Goal: Information Seeking & Learning: Check status

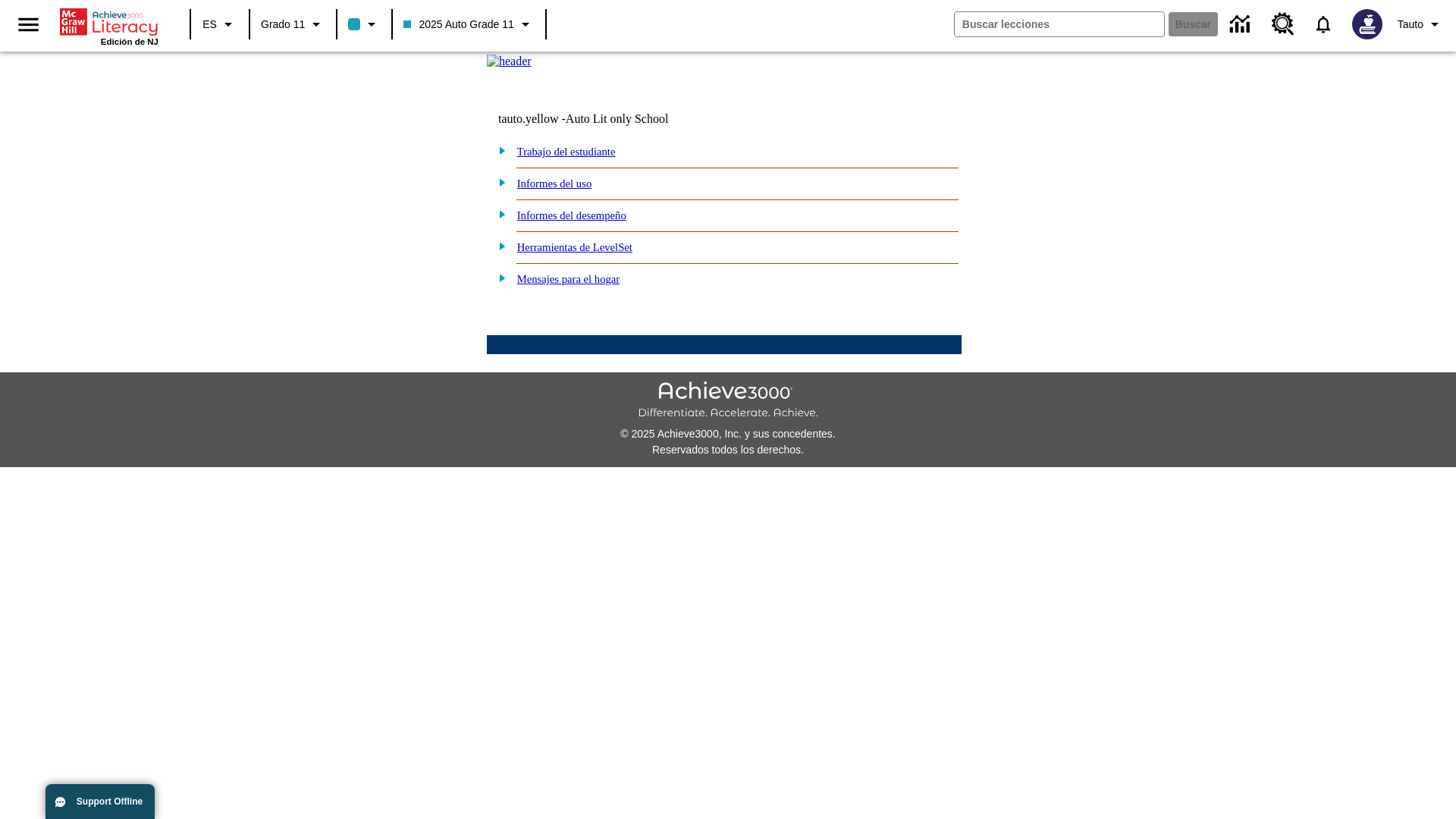
click at [567, 189] on link "Informes del uso" at bounding box center [554, 183] width 75 height 12
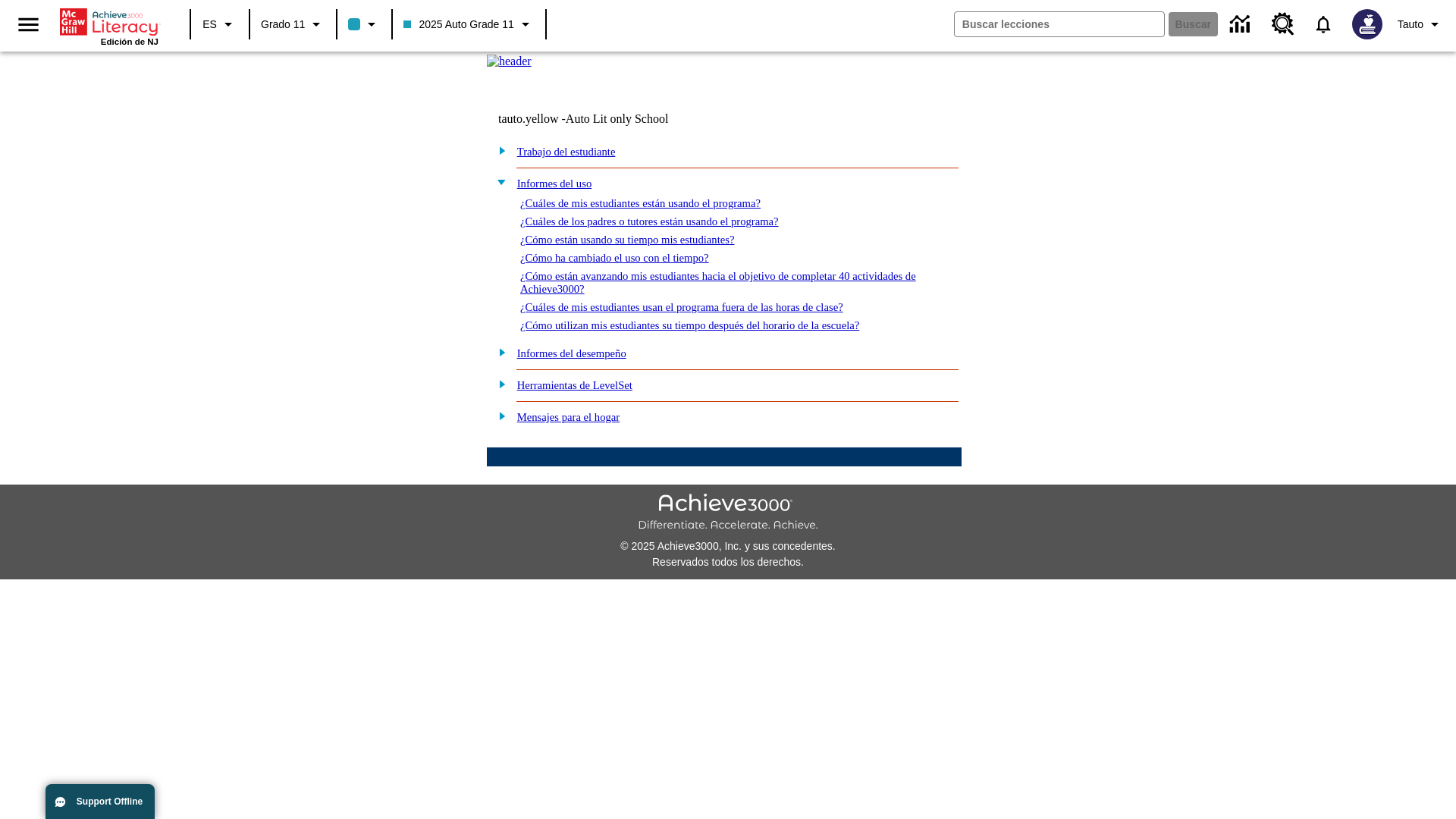
click at [661, 209] on link "¿Cuáles de mis estudiantes están usando el programa?" at bounding box center [640, 203] width 241 height 12
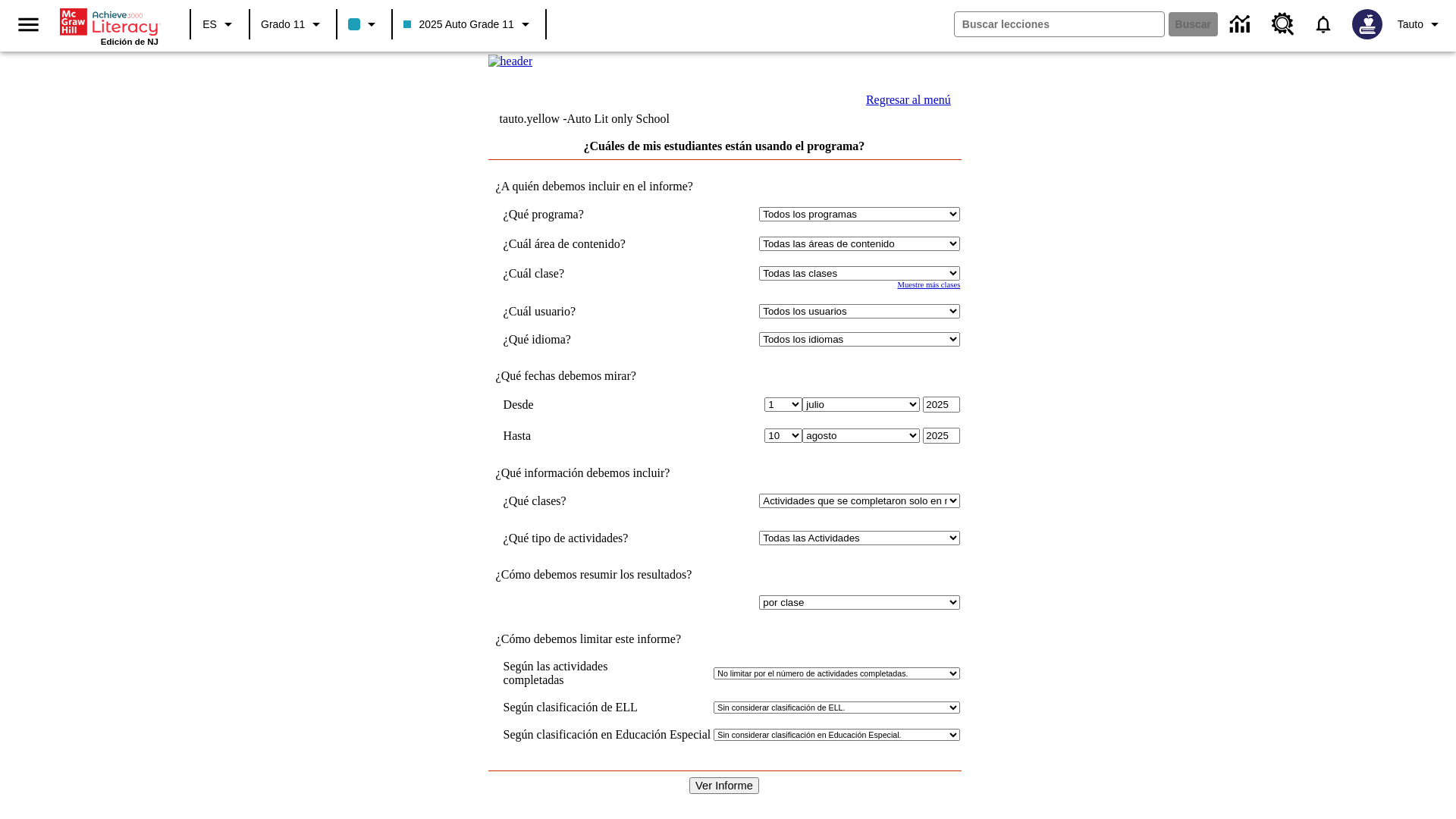
click at [863, 281] on select "Seleccionar una clase: Todas las clases 2025 Auto Grade 11 205 Auto Grade 11 Sa…" at bounding box center [859, 273] width 201 height 14
select select "11133141"
select select "21437114"
click at [725, 777] on input "Ver Informe" at bounding box center [724, 785] width 69 height 17
click at [904, 107] on link "Regresar al menú" at bounding box center [908, 99] width 85 height 13
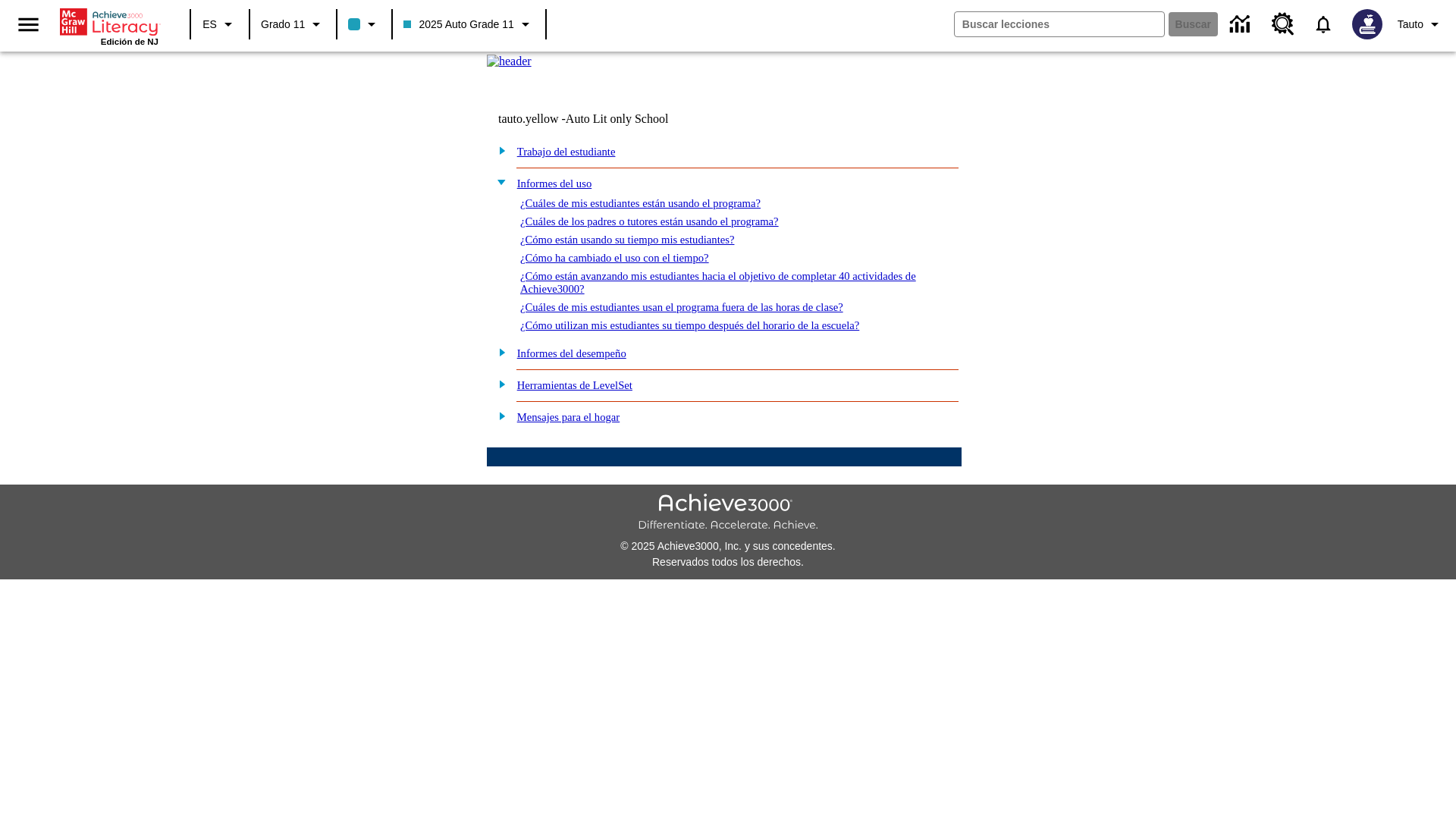
click at [671, 227] on link "¿Cuáles de los padres o tutores están usando el programa?" at bounding box center [649, 221] width 259 height 12
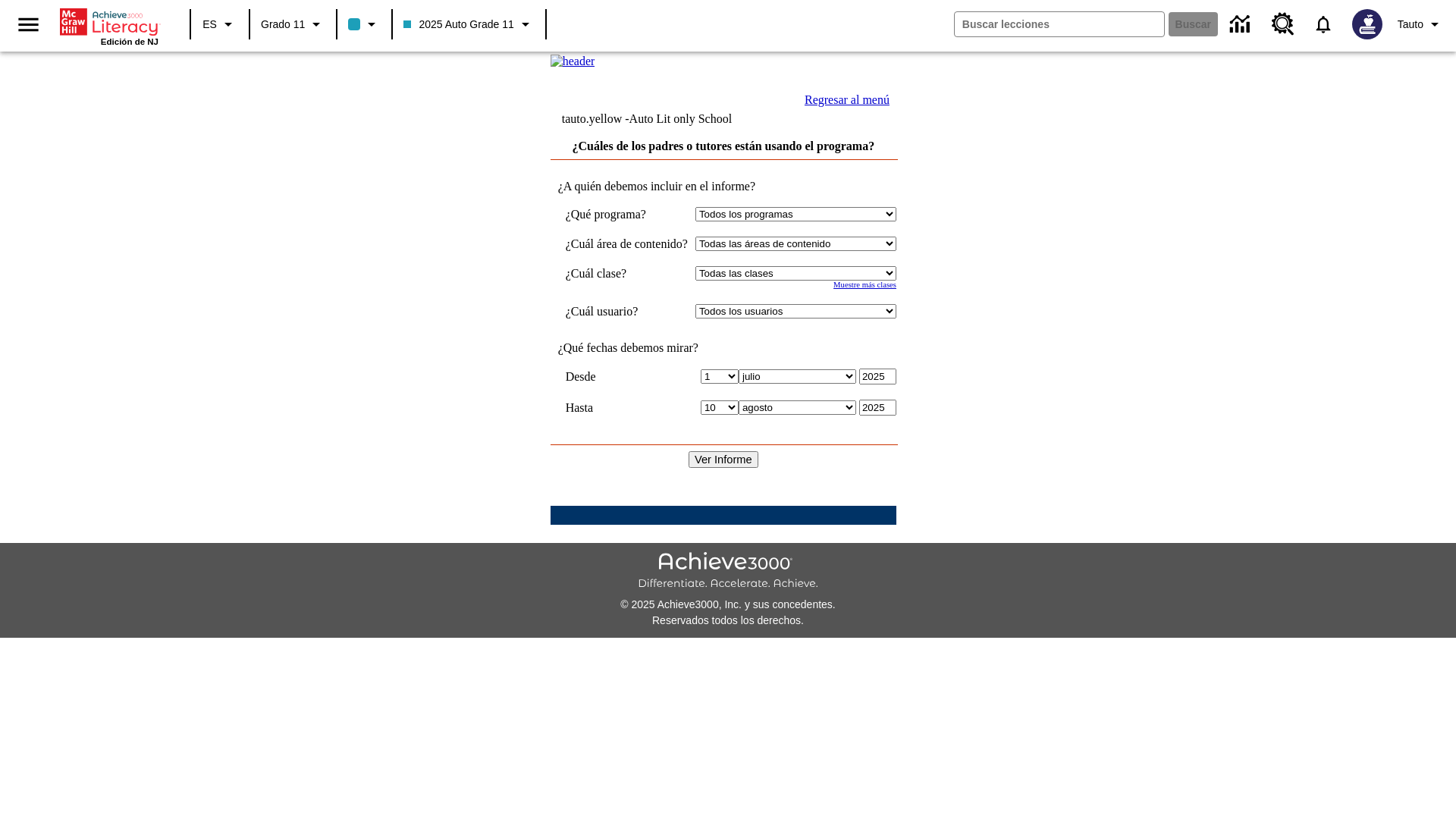
click at [810, 281] on select "Seleccionar una clase: Todas las clases 2025 Auto Grade 11 205 Auto Grade 11 Sa…" at bounding box center [795, 273] width 201 height 14
select select "11133141"
click at [810, 319] on select "Todos los usuarios Puma, Sautoen Puma, Sautoes Puma, Sautoss Twoclasses, Sautoe…" at bounding box center [795, 311] width 201 height 14
select select "21437114"
click at [725, 468] on input "Ver Informe" at bounding box center [724, 459] width 69 height 17
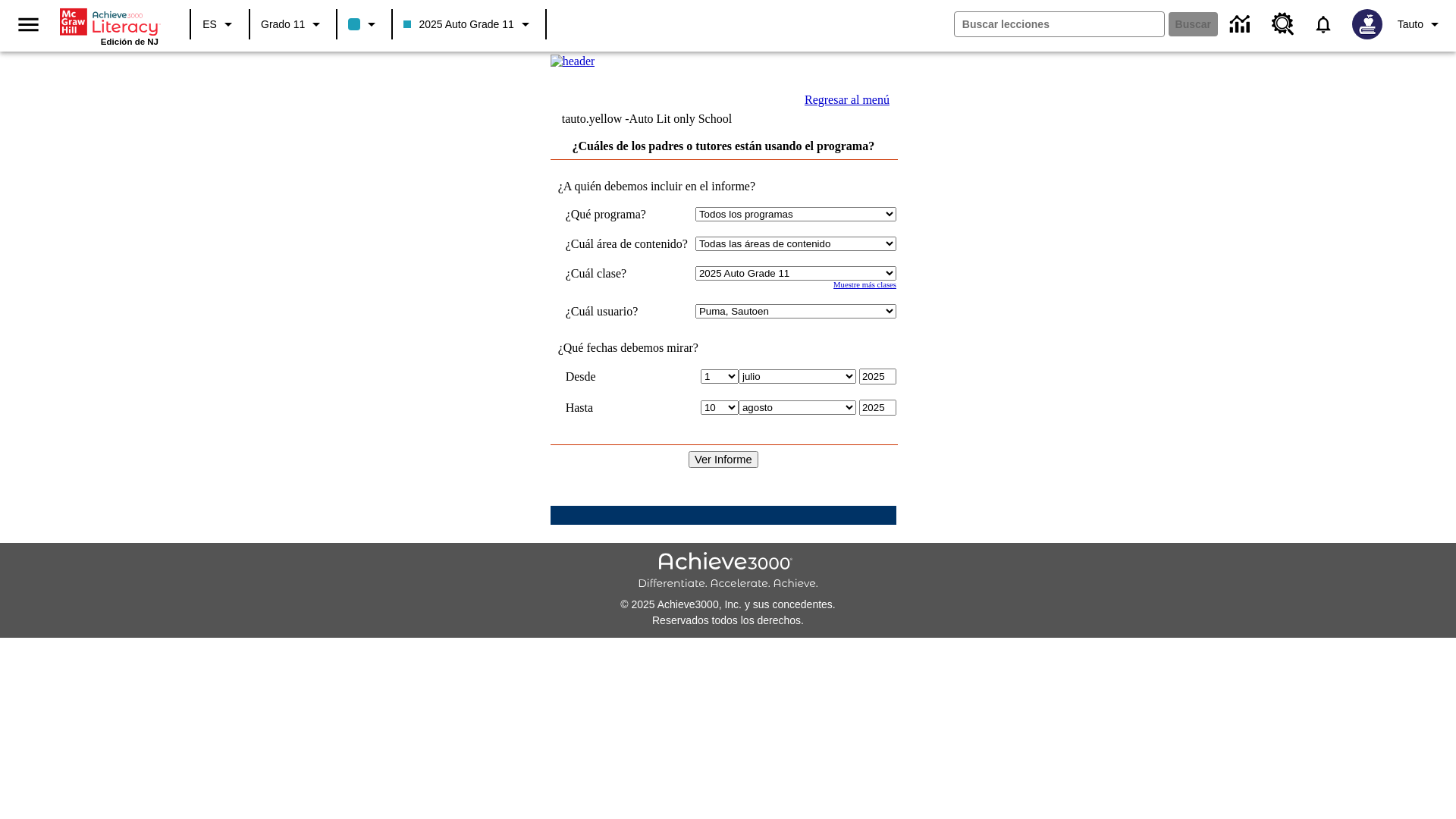
click at [889, 107] on link "Regresar al menú" at bounding box center [848, 99] width 85 height 13
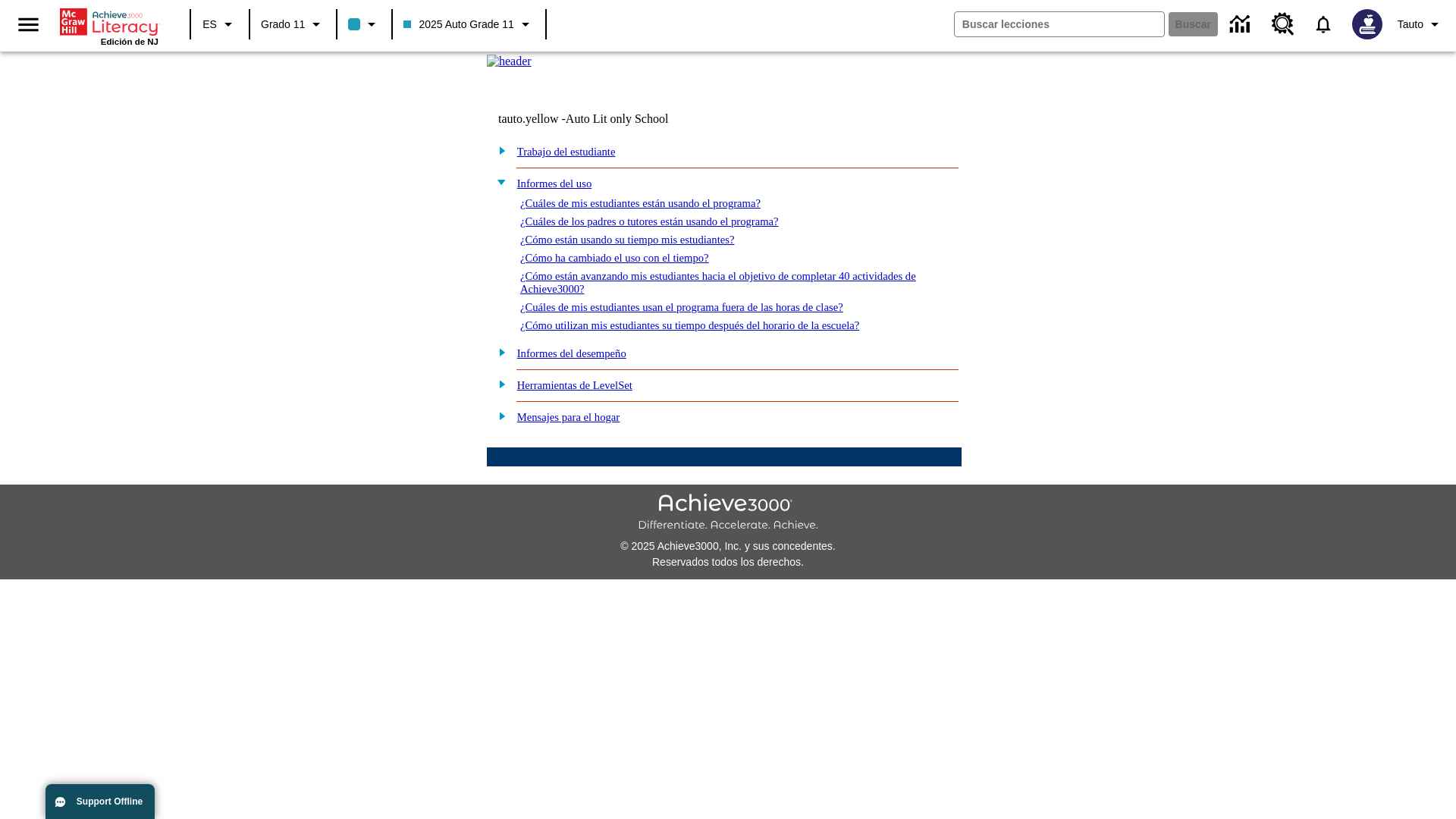
click at [646, 245] on link "¿Cómo están usando su tiempo mis estudiantes?" at bounding box center [627, 239] width 215 height 12
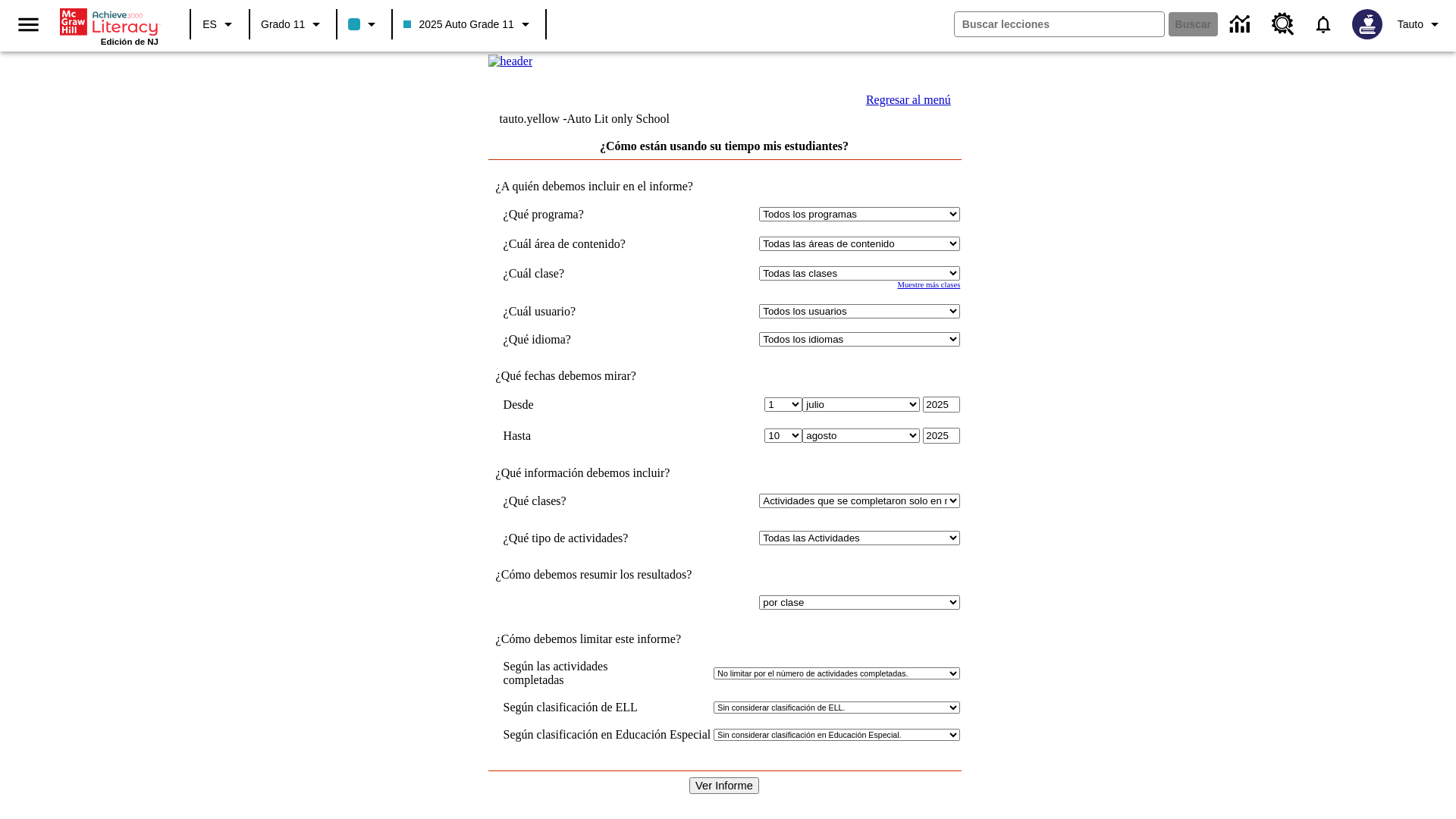
select select "11133141"
select select "21437114"
click at [725, 777] on input "Ver Informe" at bounding box center [724, 785] width 69 height 17
click at [904, 107] on link "Regresar al menú" at bounding box center [908, 99] width 85 height 13
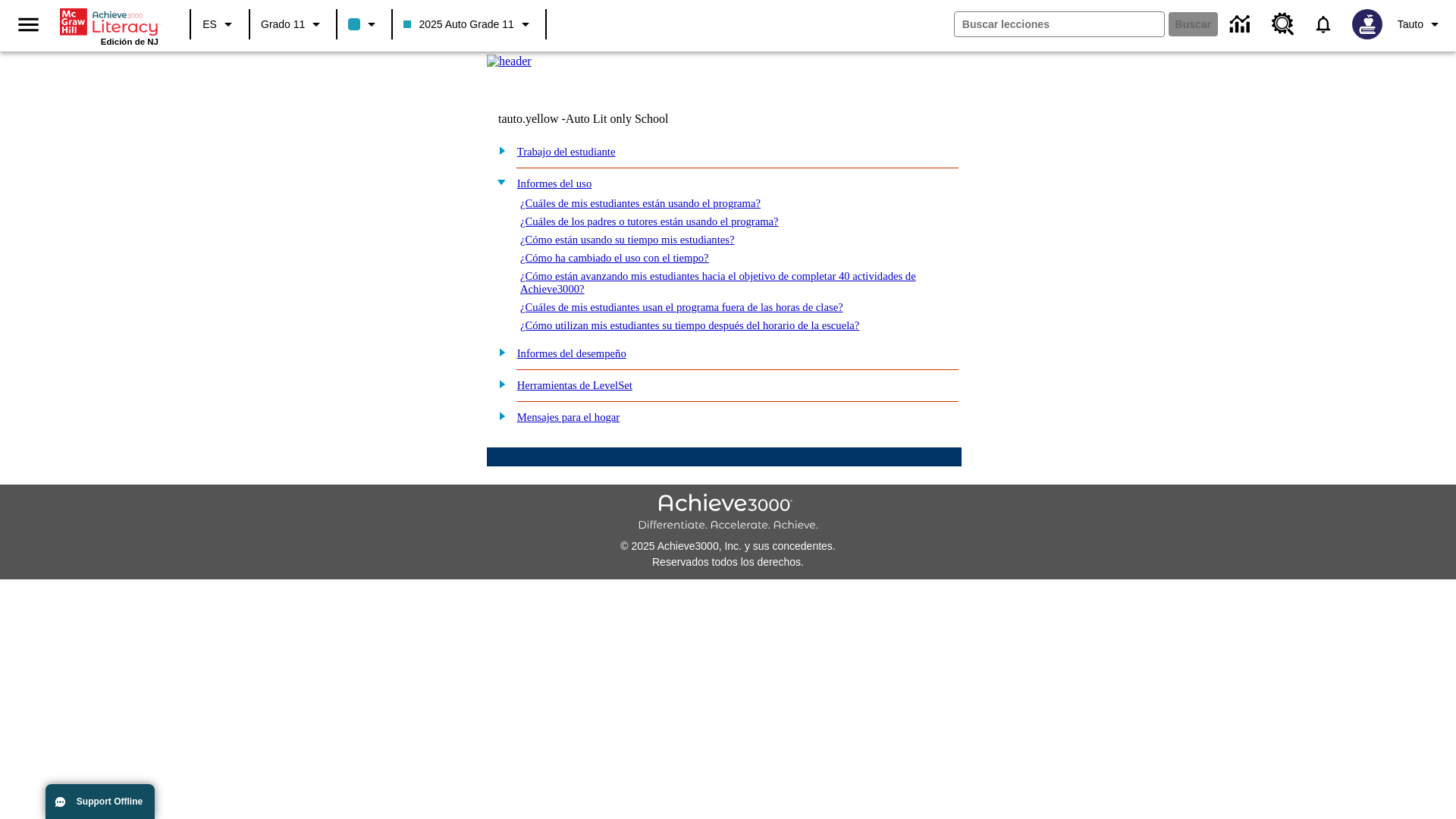
click at [628, 264] on link "¿Cómo ha cambiado el uso con el tiempo?" at bounding box center [614, 257] width 189 height 12
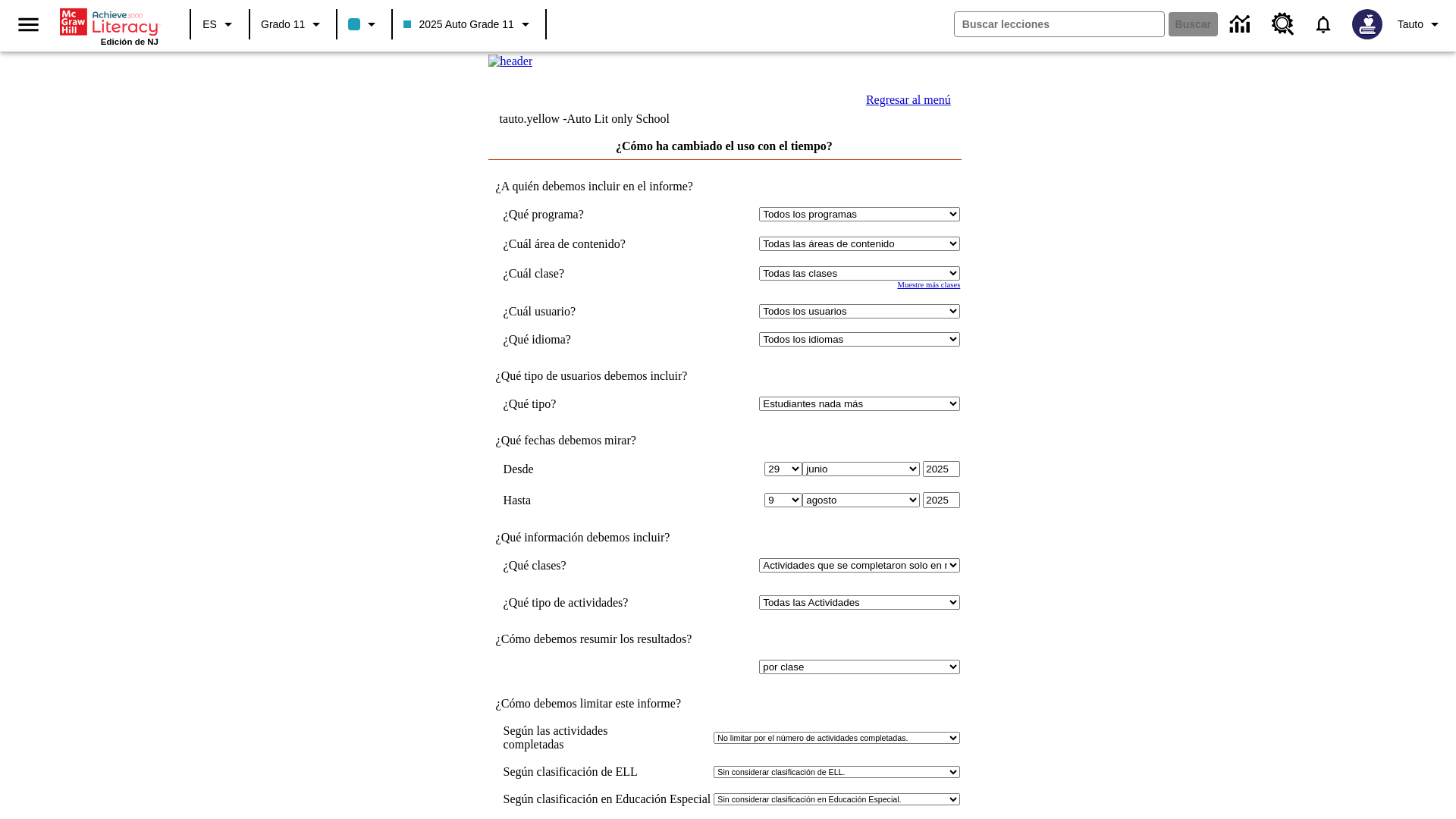
select select "11133141"
click at [863, 319] on select "Todos los usuarios Puma, Sautoen Puma, Sautoes Puma, Sautoss Twoclasses, Sautoe…" at bounding box center [859, 311] width 201 height 14
select select "21437114"
click at [904, 107] on link "Regresar al menú" at bounding box center [908, 99] width 85 height 13
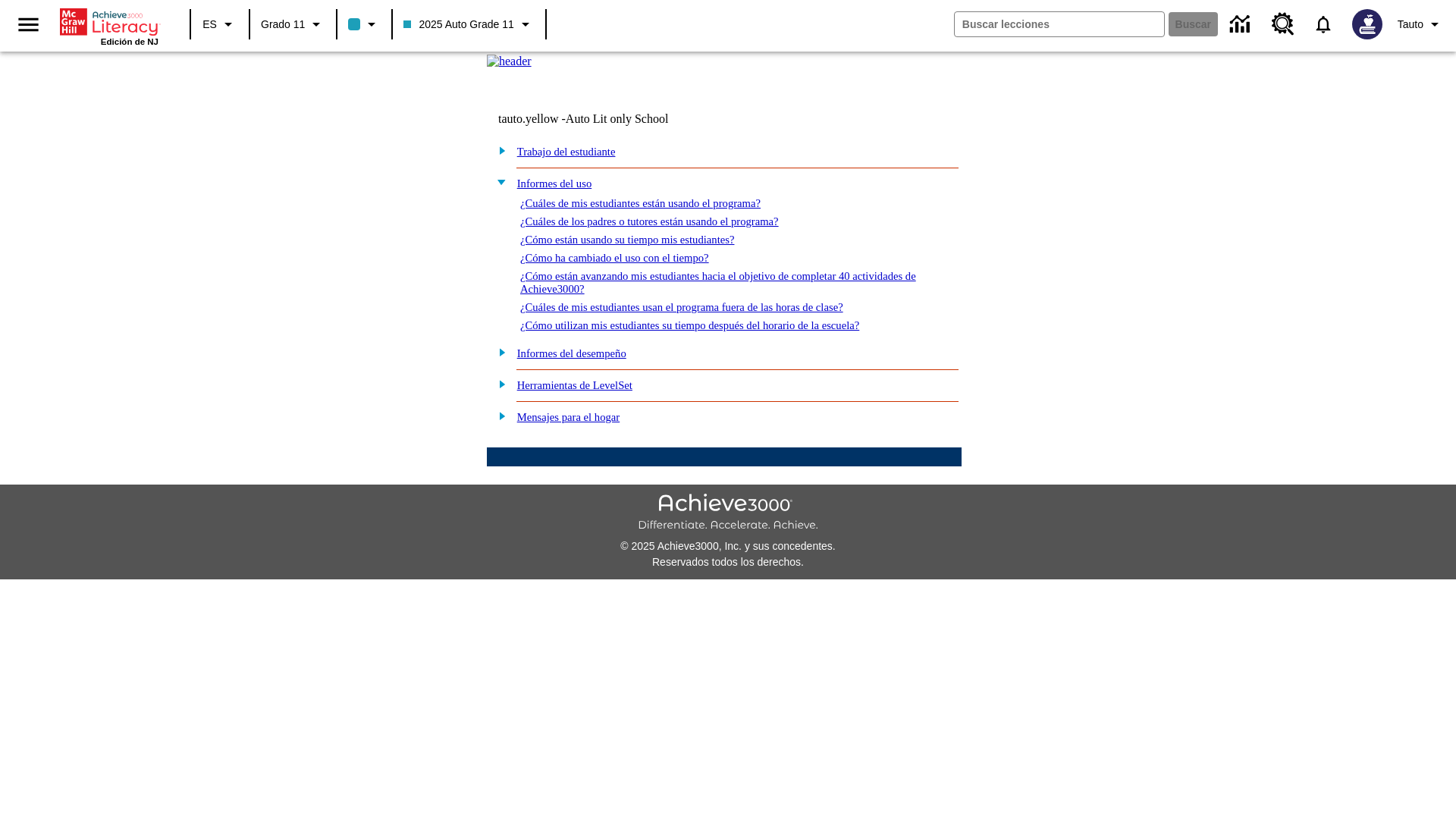
click at [711, 295] on link "¿Cómo están avanzando mis estudiantes hacia el objetivo de completar 40 activid…" at bounding box center [718, 282] width 396 height 25
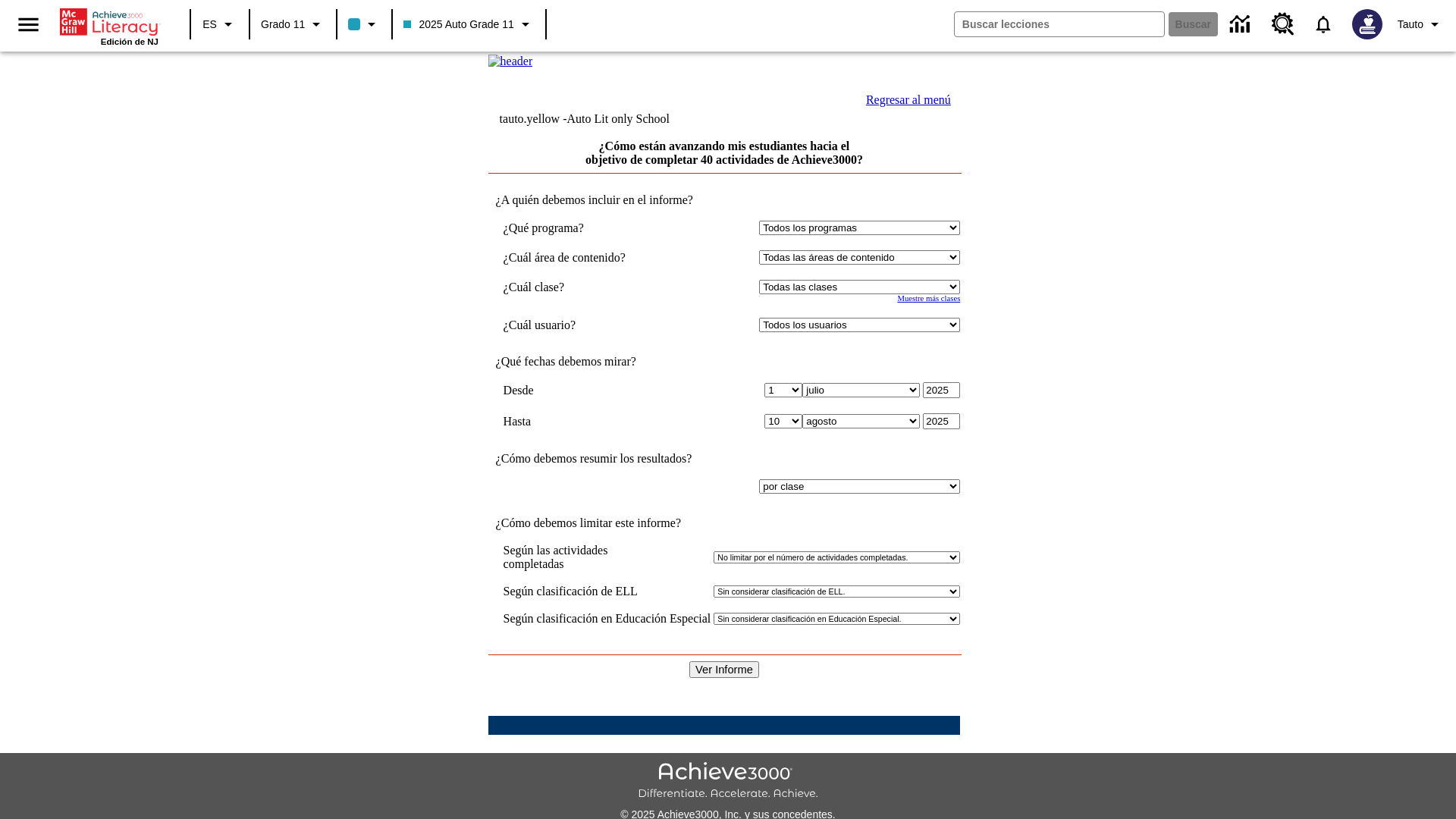
click at [863, 294] on select "Seleccionar una clase: Todas las clases 2025 Auto Grade 11 205 Auto Grade 11 Sa…" at bounding box center [859, 287] width 201 height 14
select select "11133141"
click at [863, 332] on select "Todos los usuarios Puma, Sautoen Puma, Sautoes Puma, Sautoss Twoclasses, Sautoe…" at bounding box center [859, 325] width 201 height 14
select select "21437114"
click at [725, 661] on input "Ver Informe" at bounding box center [724, 669] width 69 height 17
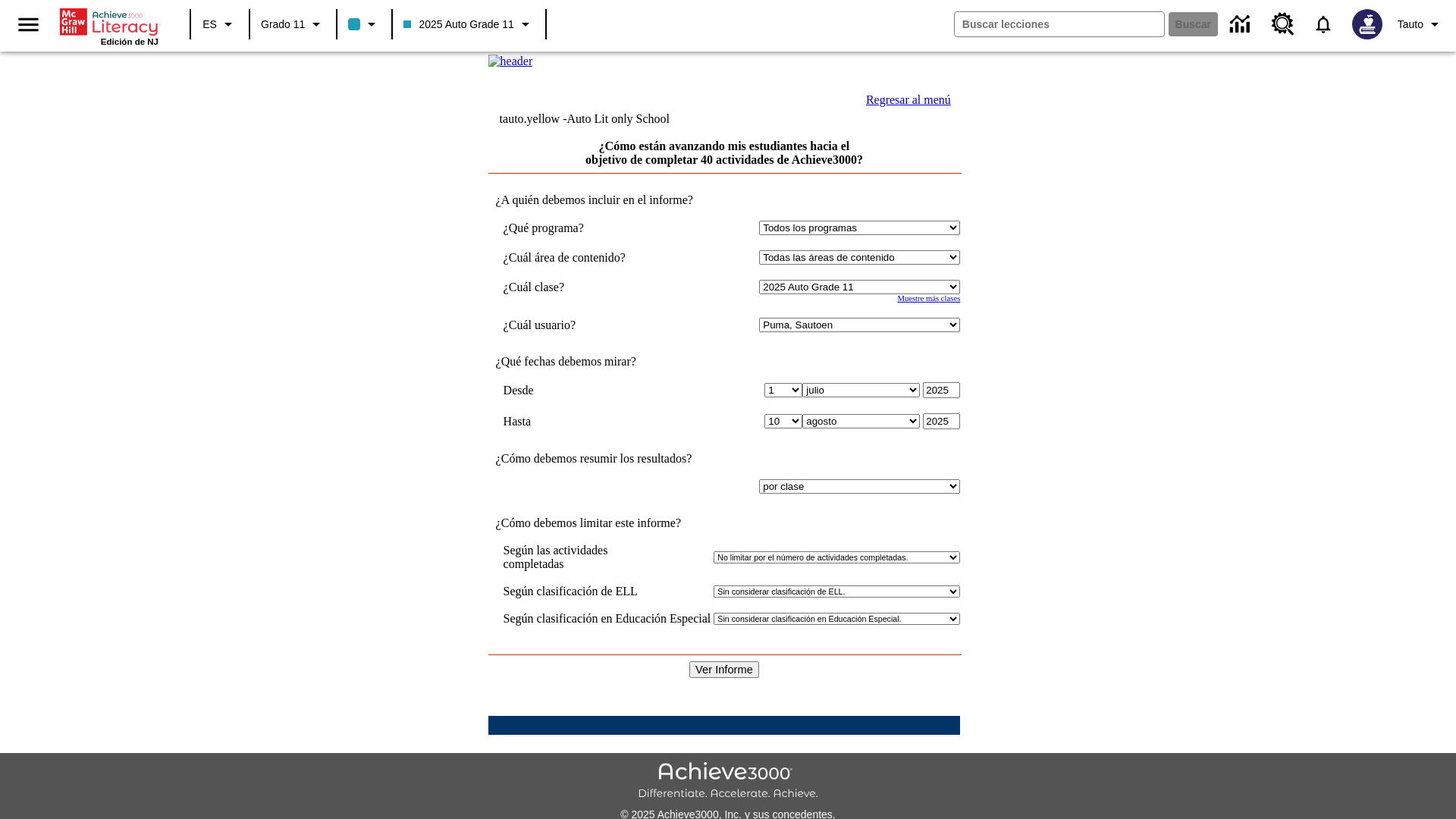
click at [904, 107] on link "Regresar al menú" at bounding box center [908, 99] width 85 height 13
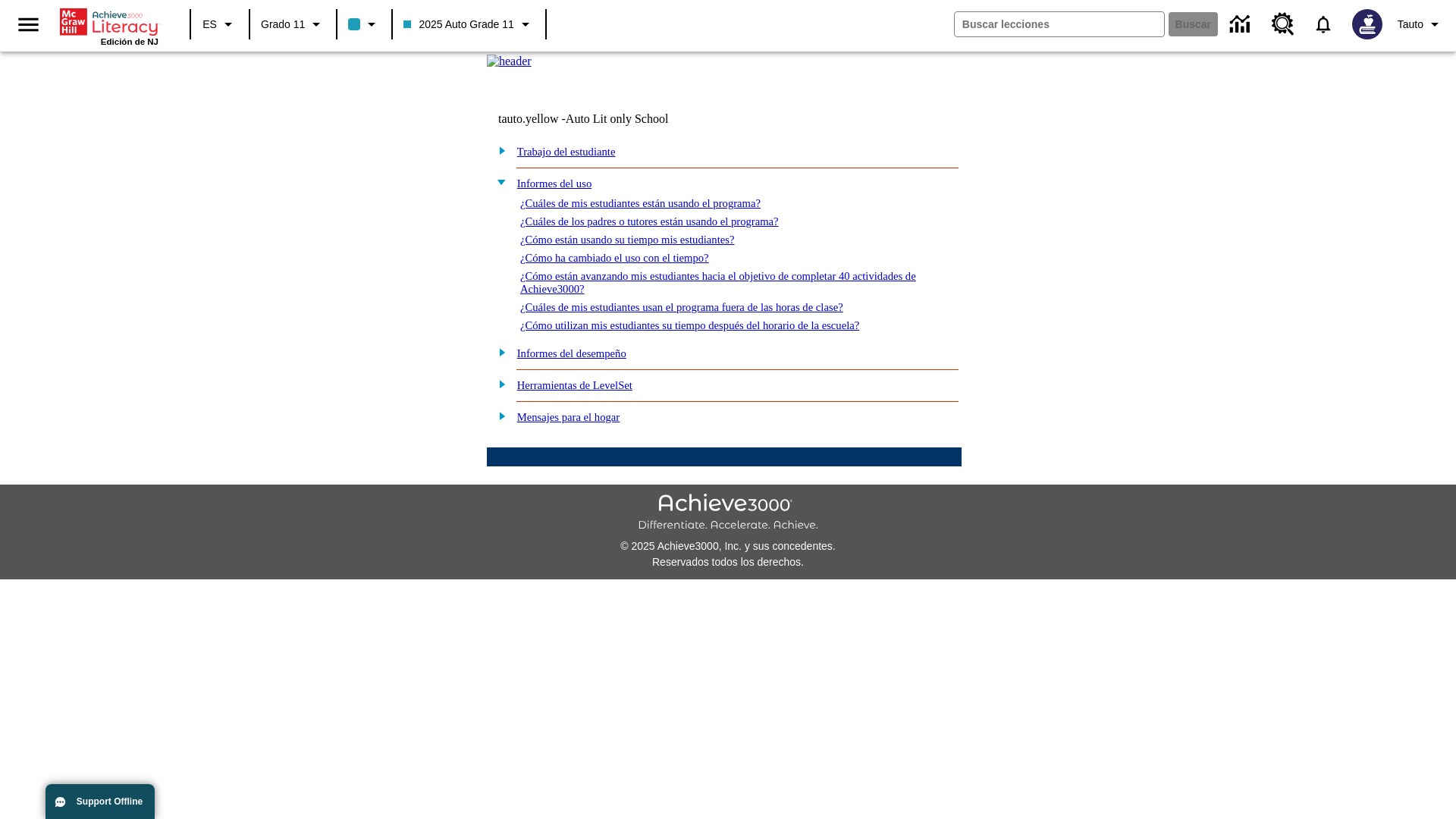
click at [709, 313] on link "¿Cuáles de mis estudiantes usan el programa fuera de las horas de clase?" at bounding box center [681, 307] width 323 height 12
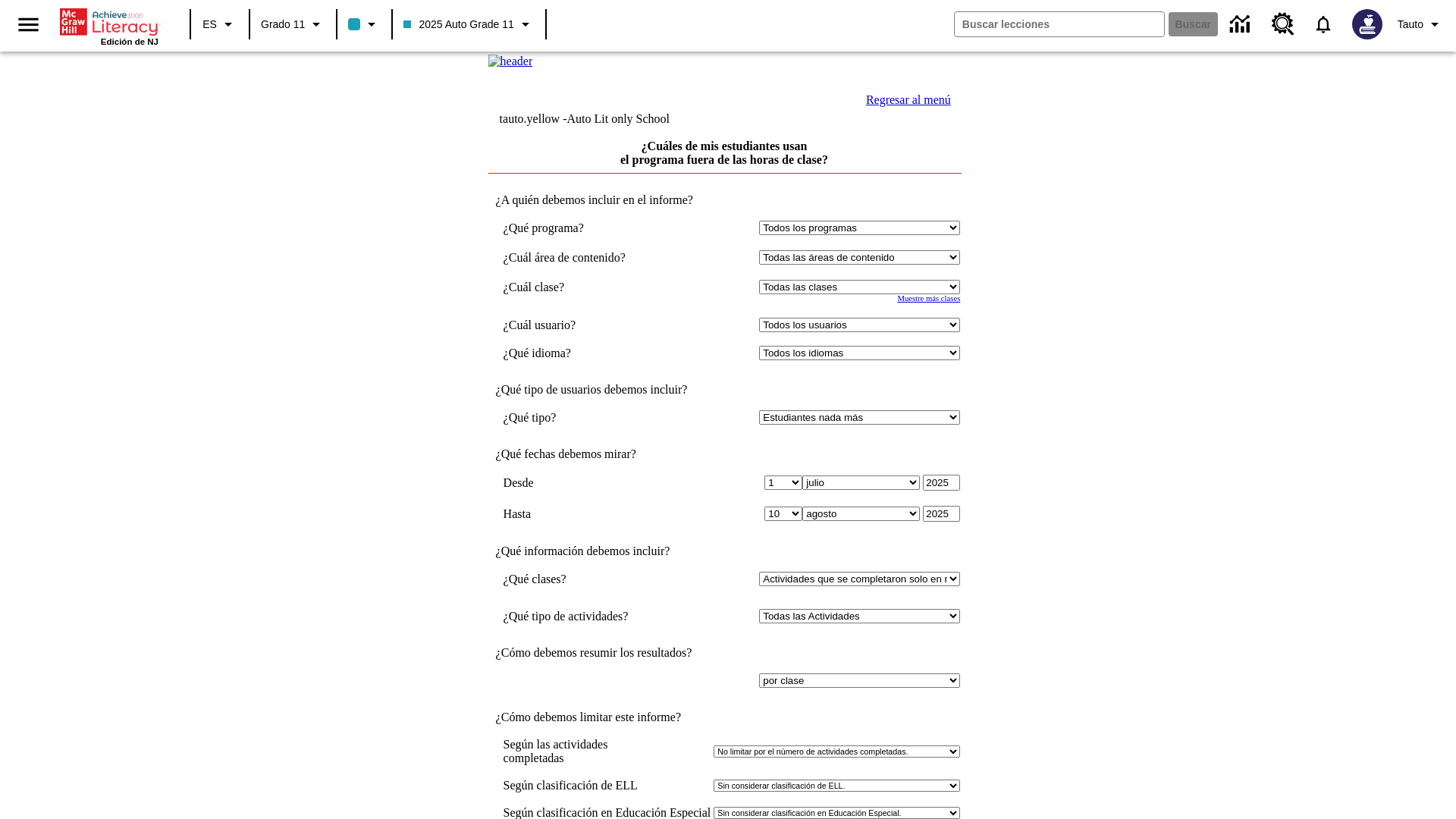
click at [863, 294] on select "Seleccionar una clase: Todas las clases 2025 Auto Grade 11 205 Auto Grade 11 Sa…" at bounding box center [859, 287] width 201 height 14
select select "11133141"
select select "21437114"
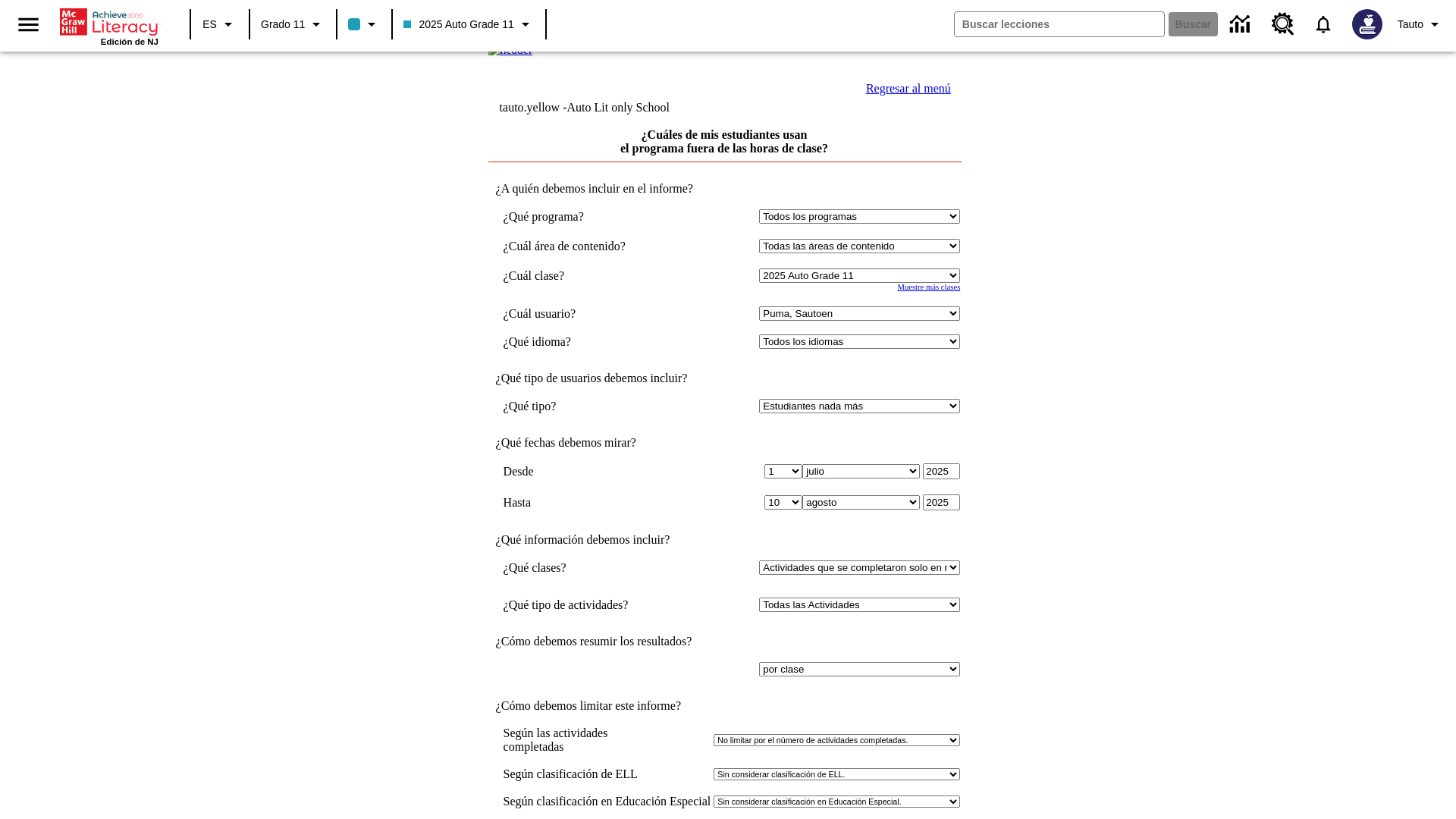
click at [904, 95] on link "Regresar al menú" at bounding box center [908, 88] width 85 height 13
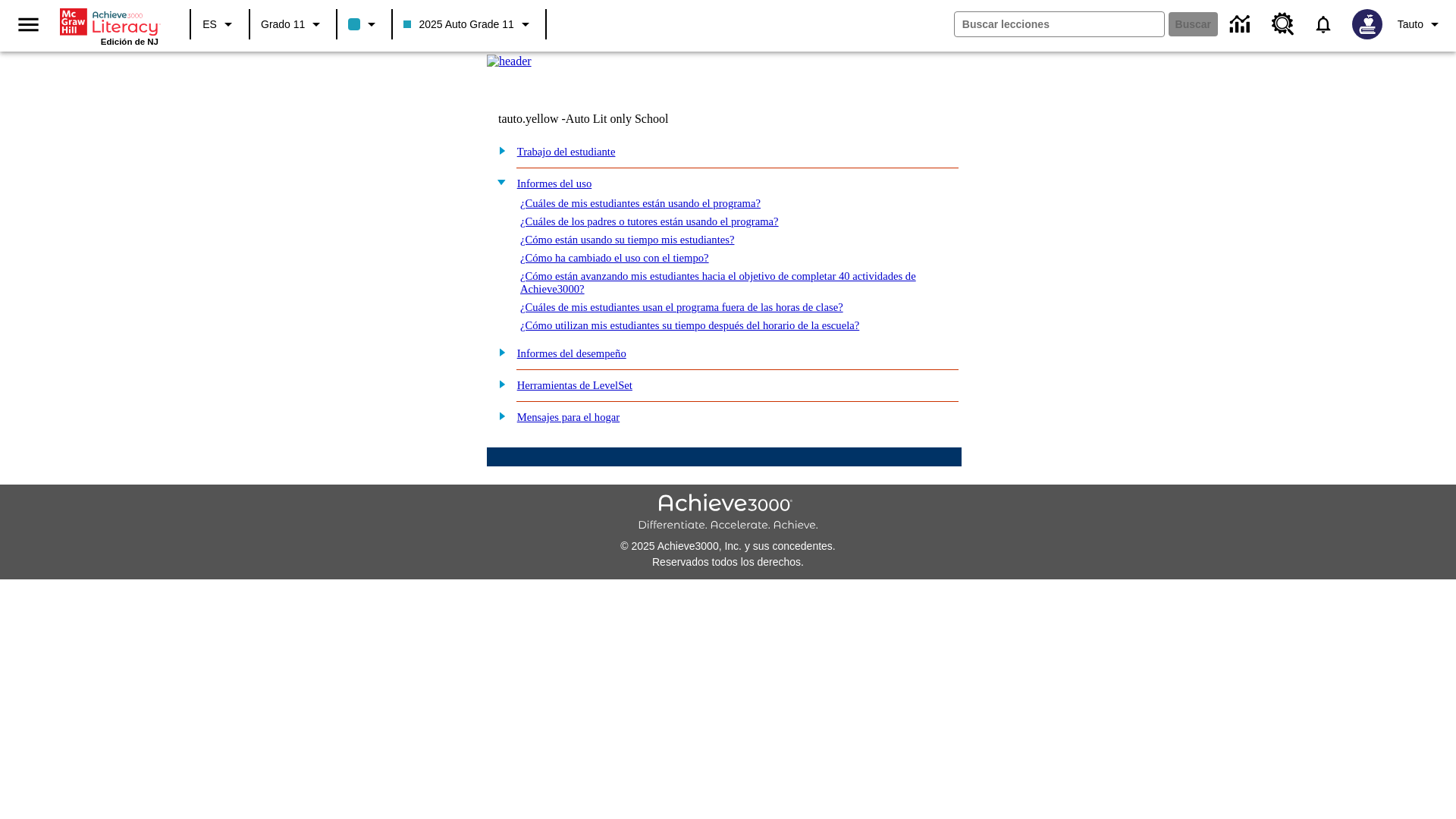
click at [716, 331] on link "¿Cómo utilizan mis estudiantes su tiempo después del horario de la escuela?" at bounding box center [690, 325] width 339 height 12
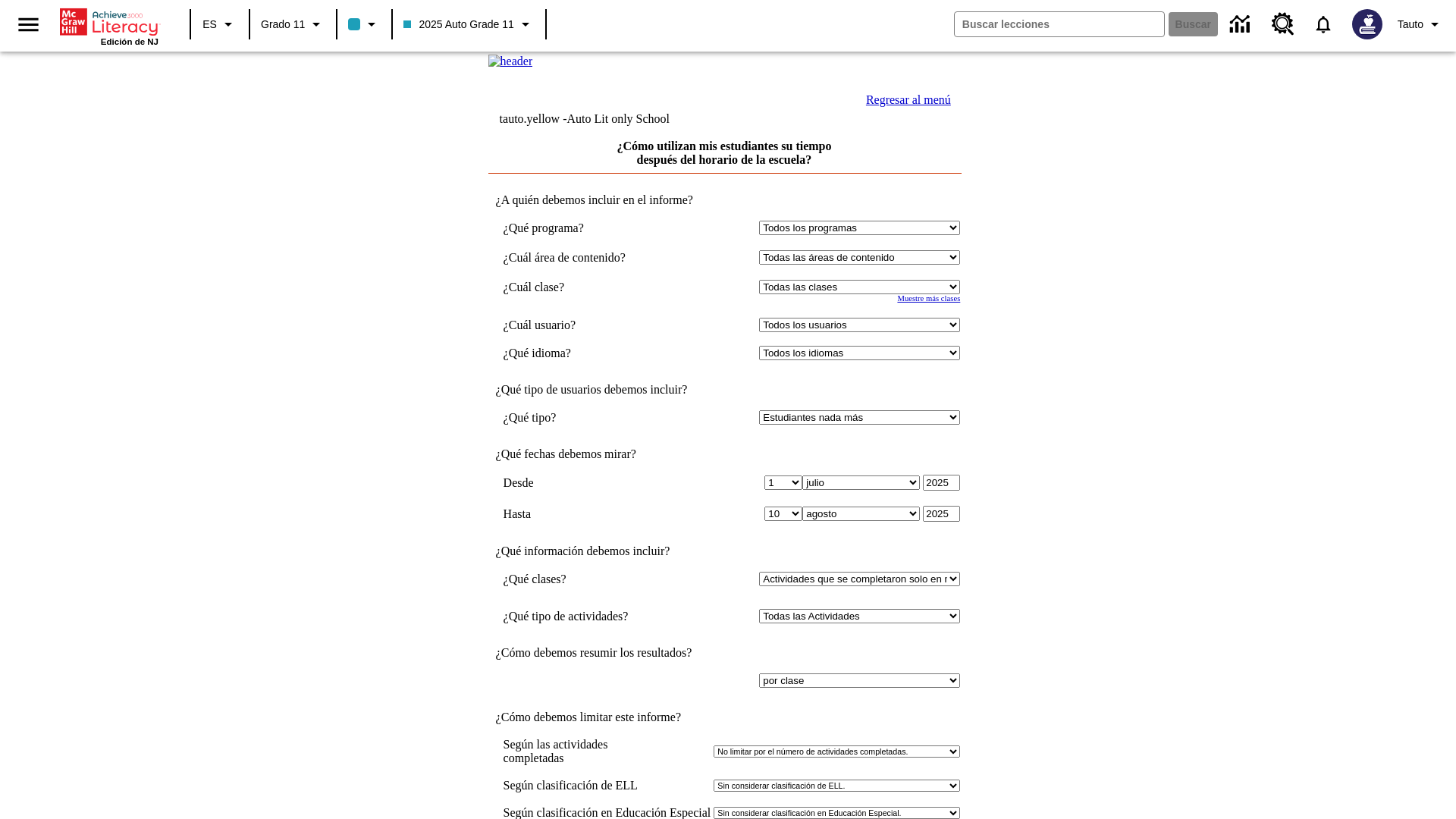
select select "11133141"
click at [863, 332] on select "Todos los usuarios Puma, Sautoen Puma, Sautoes Puma, Sautoss Twoclasses, Sautoe…" at bounding box center [859, 325] width 201 height 14
select select "21437114"
click at [904, 107] on link "Regresar al menú" at bounding box center [908, 99] width 85 height 13
